Goal: Task Accomplishment & Management: Manage account settings

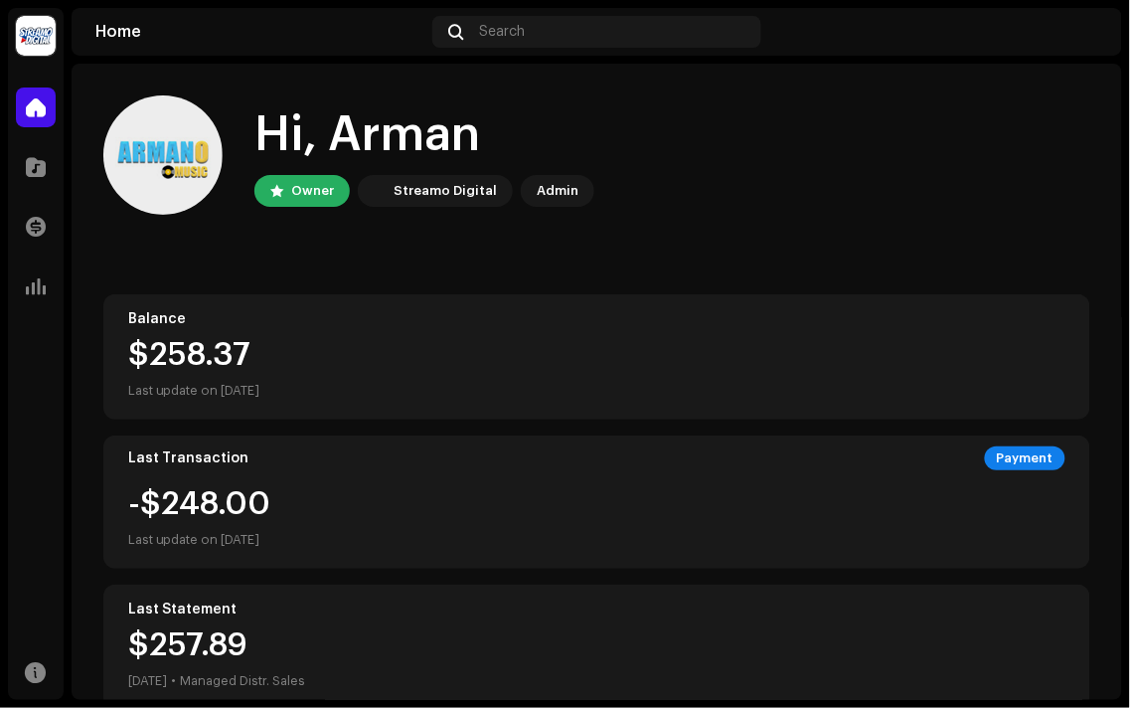
click at [766, 232] on home-user "Hi, Arman Owner Streamo Digital Admin" at bounding box center [596, 170] width 987 height 151
click at [1101, 244] on div "Hi, Arman Owner Streamo Digital Admin Balance $258.37 Last update on [DATE] Las…" at bounding box center [597, 594] width 1051 height 1060
click at [1091, 214] on div "Hi, Arman Owner Streamo Digital Admin Balance $258.37 Last update on [DATE] Las…" at bounding box center [597, 594] width 1051 height 1060
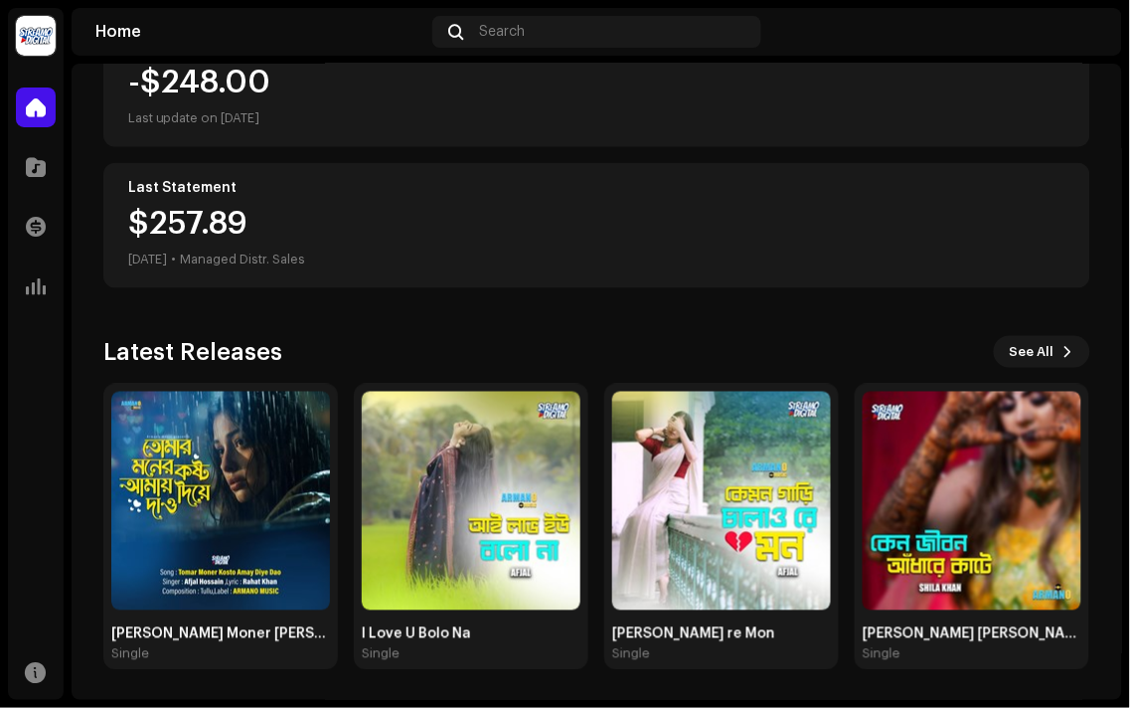
scroll to position [423, 0]
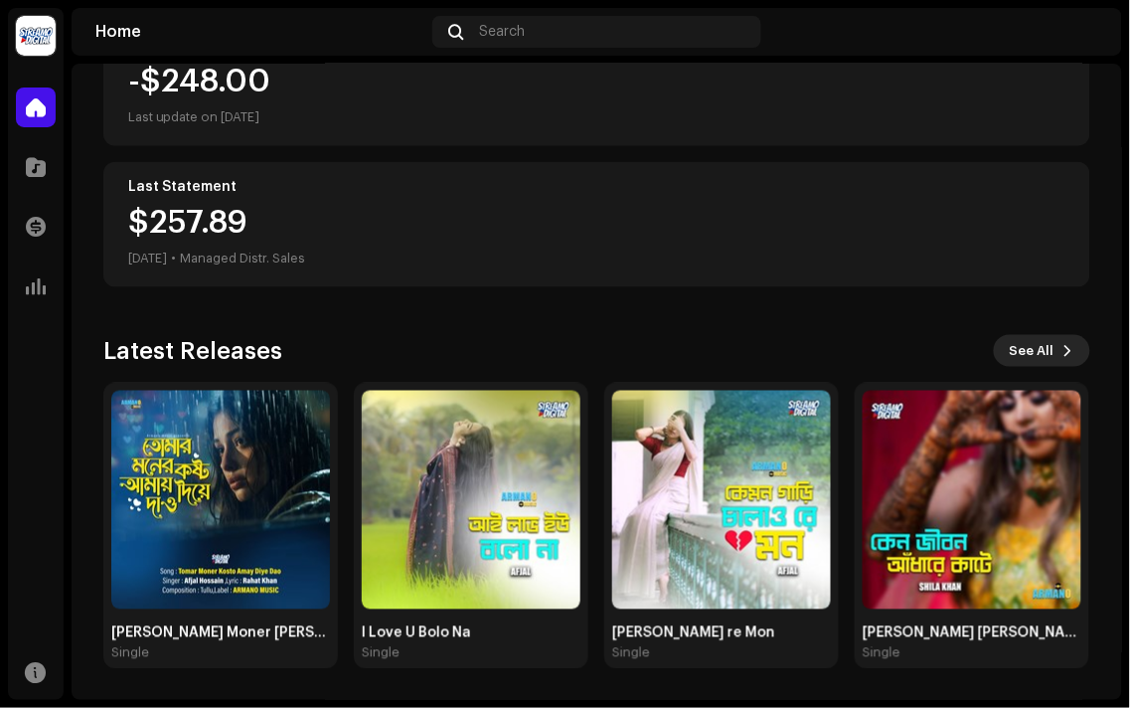
click at [1049, 354] on button "See All" at bounding box center [1042, 351] width 96 height 32
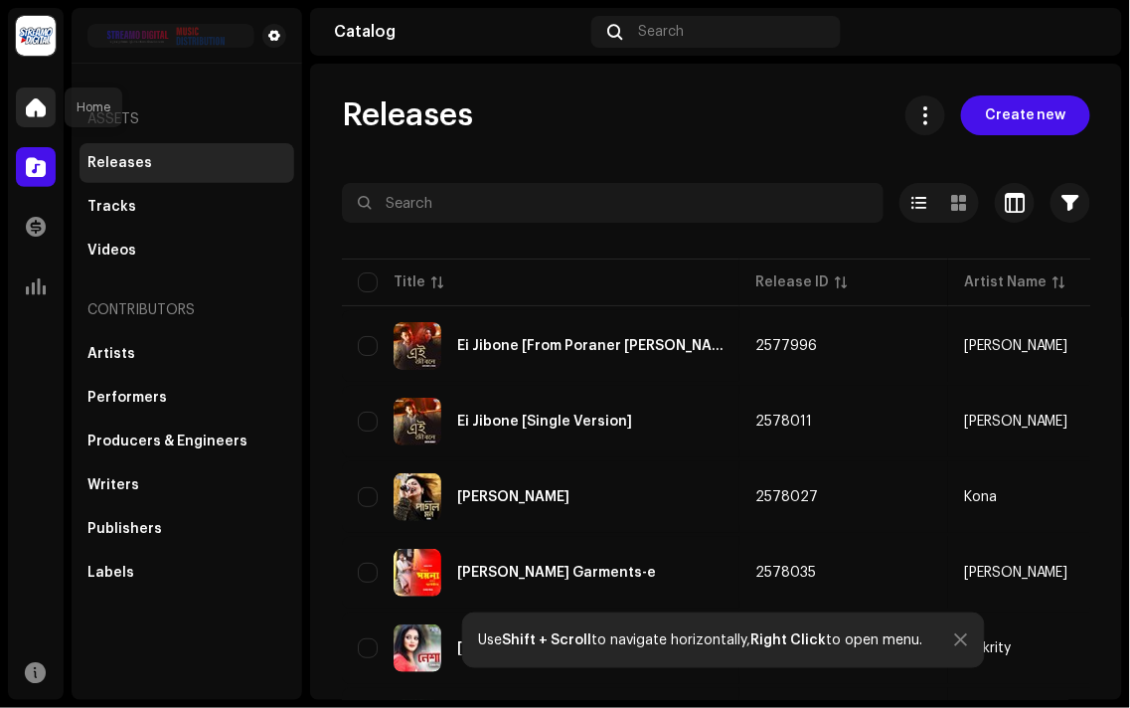
click at [37, 121] on div at bounding box center [36, 107] width 40 height 40
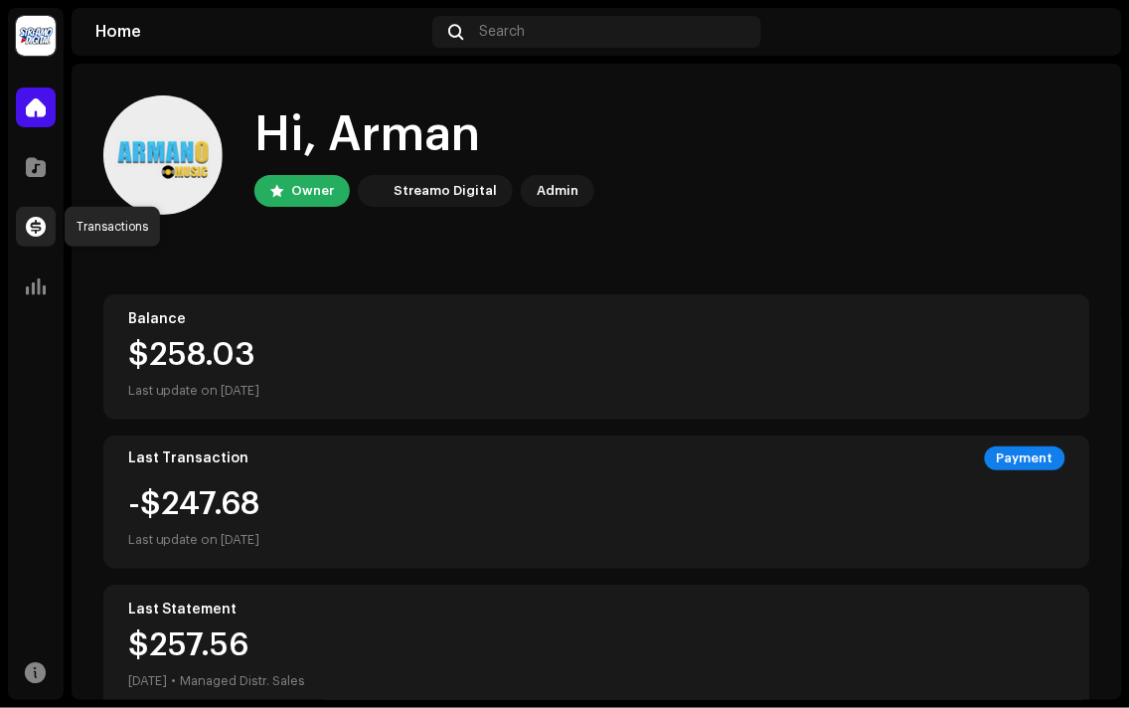
click at [37, 230] on span at bounding box center [36, 227] width 20 height 16
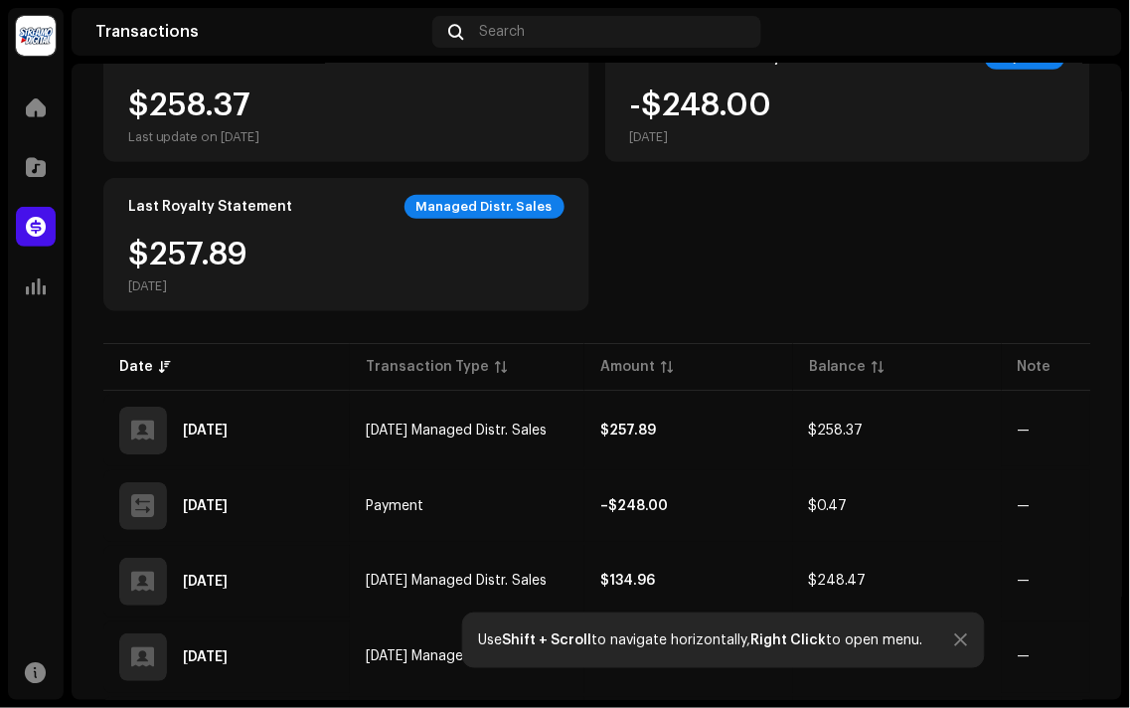
scroll to position [44, 0]
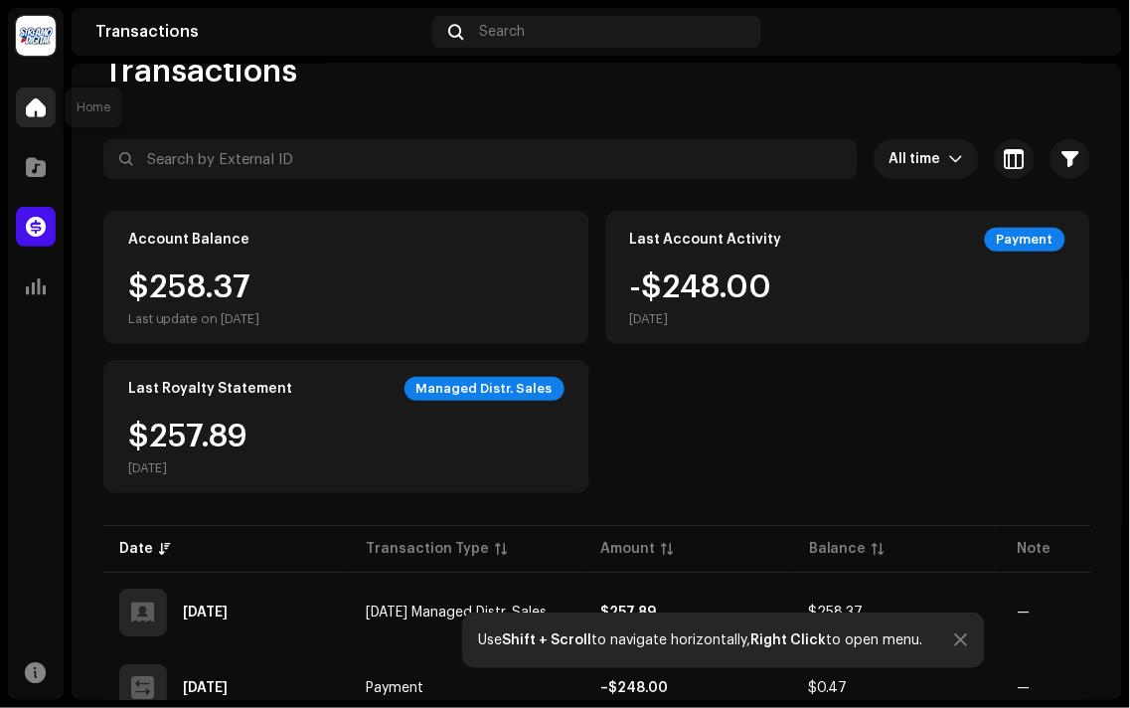
click at [30, 100] on span at bounding box center [36, 107] width 20 height 16
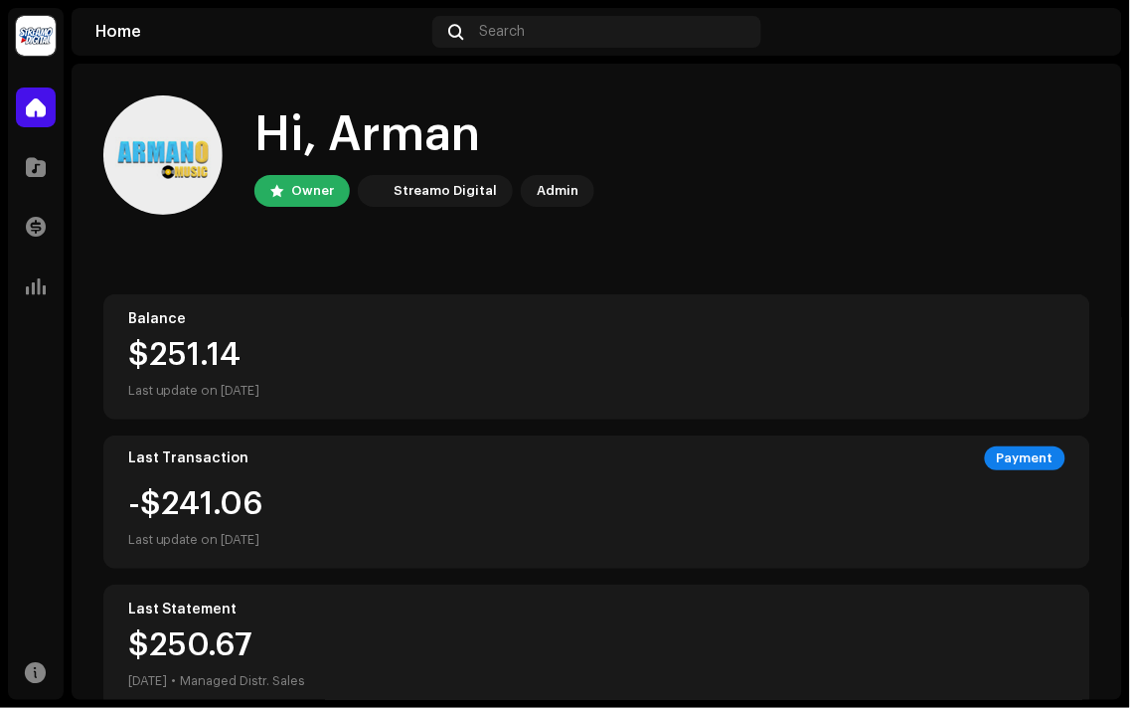
click at [744, 220] on home-user "Hi, Arman Owner Streamo Digital Admin" at bounding box center [596, 170] width 987 height 151
click at [41, 242] on div at bounding box center [36, 227] width 40 height 40
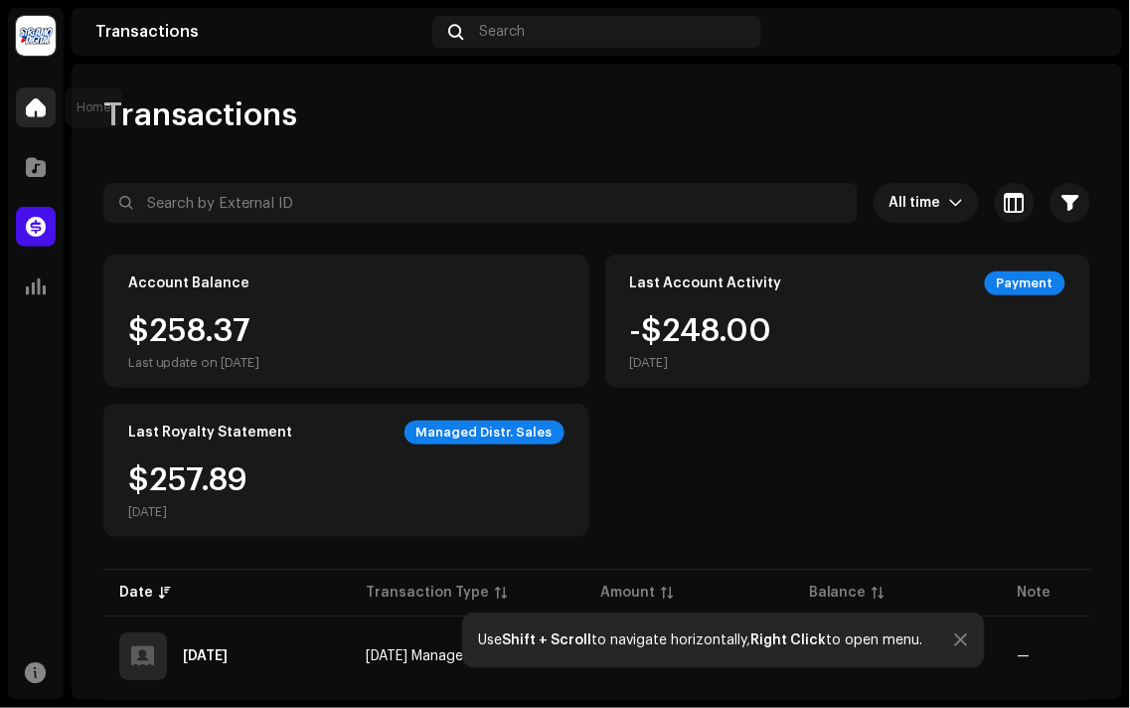
click at [44, 104] on span at bounding box center [36, 107] width 20 height 16
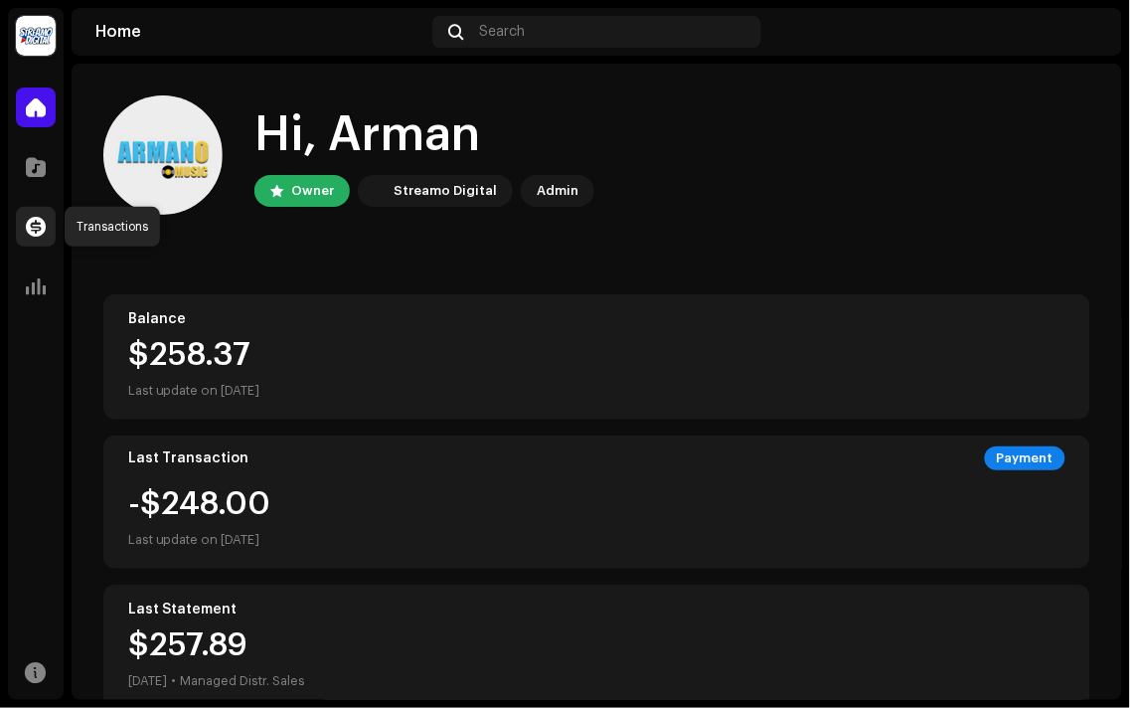
click at [41, 224] on span at bounding box center [36, 227] width 20 height 16
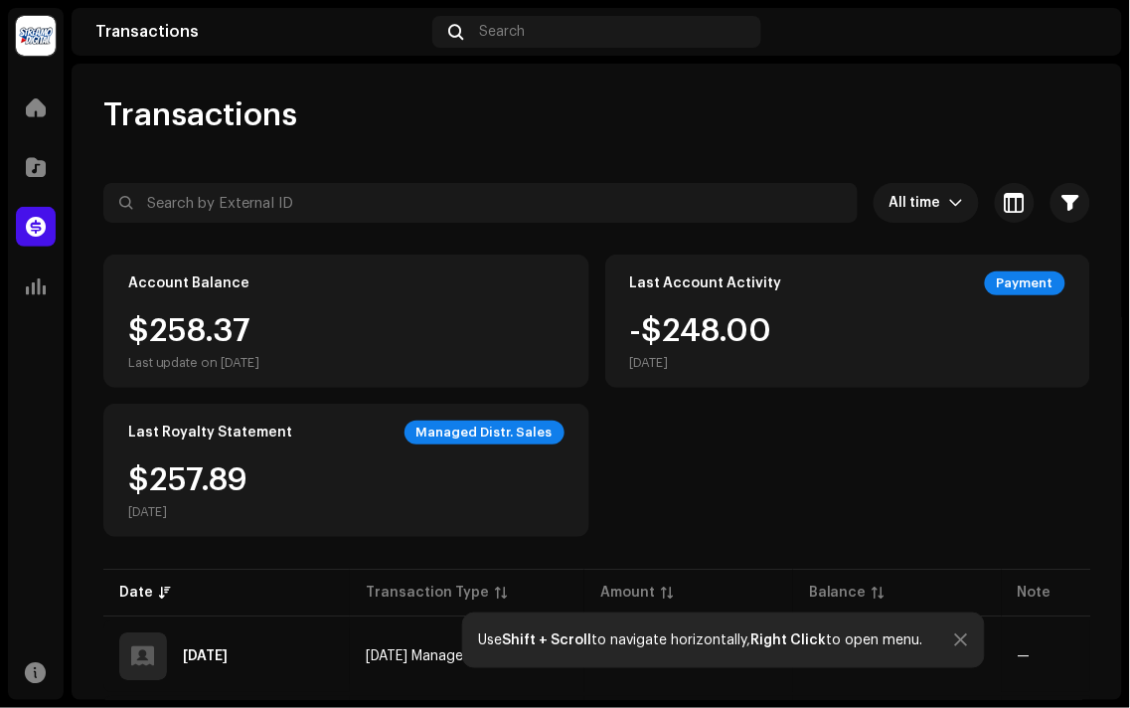
click at [1089, 43] on img at bounding box center [1083, 32] width 32 height 32
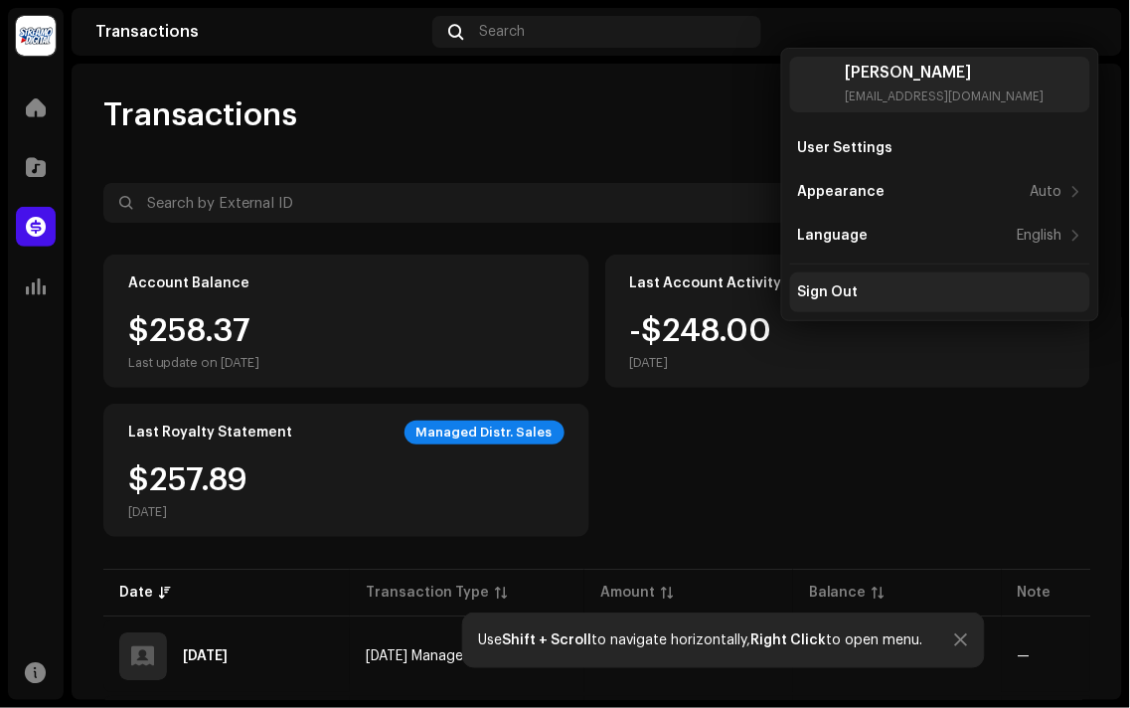
click at [896, 296] on div "Sign Out" at bounding box center [940, 292] width 284 height 16
